Goal: Transaction & Acquisition: Register for event/course

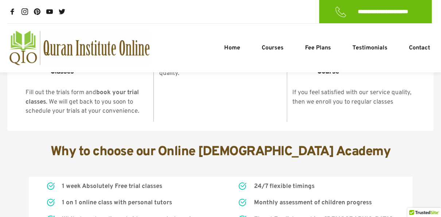
scroll to position [1490, 0]
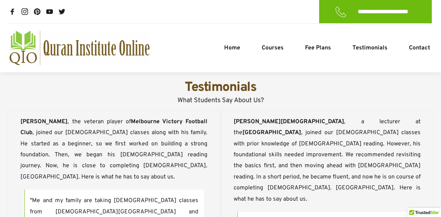
scroll to position [2199, 0]
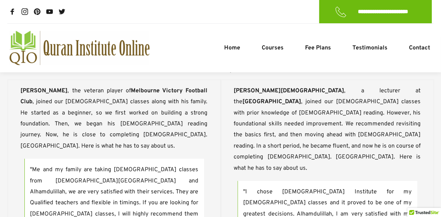
scroll to position [2224, 0]
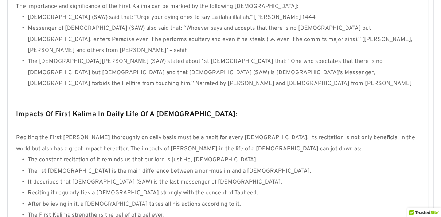
scroll to position [719, 0]
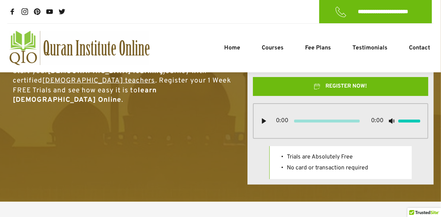
scroll to position [78, 0]
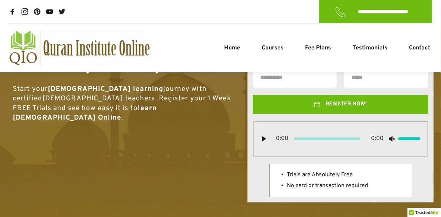
click at [392, 139] on use at bounding box center [391, 138] width 6 height 5
click at [392, 139] on use at bounding box center [391, 139] width 6 height 6
click at [264, 140] on icon at bounding box center [264, 139] width 6 height 6
click at [264, 138] on icon at bounding box center [264, 139] width 6 height 6
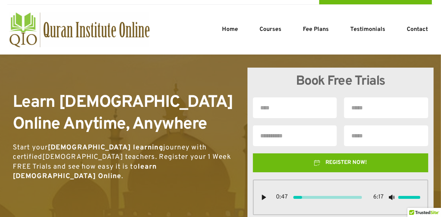
scroll to position [19, 0]
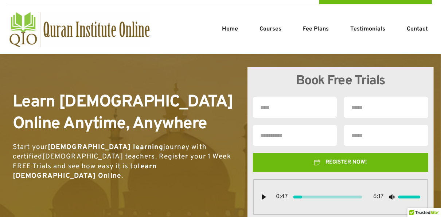
click at [275, 138] on input "text" at bounding box center [295, 135] width 84 height 21
click at [266, 111] on input "text" at bounding box center [295, 107] width 84 height 21
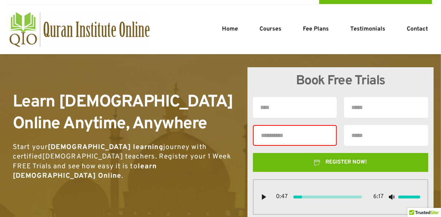
click at [364, 135] on input "tel" at bounding box center [386, 135] width 84 height 21
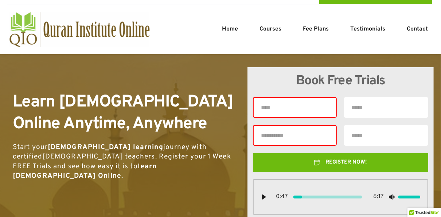
click at [359, 107] on input "email" at bounding box center [386, 107] width 84 height 21
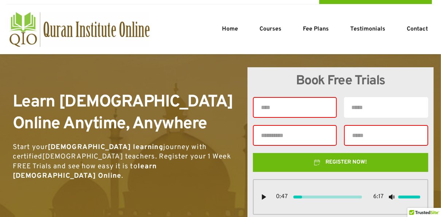
click at [189, 118] on h1 "Learn Quran Online Anytime, Anywhere" at bounding box center [127, 114] width 229 height 44
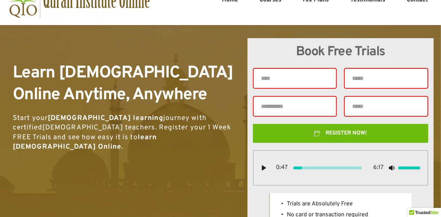
scroll to position [53, 0]
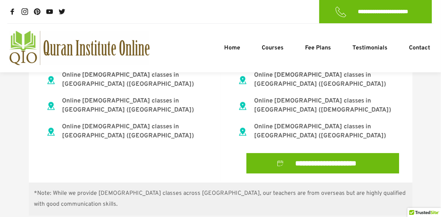
scroll to position [2928, 0]
